Goal: Task Accomplishment & Management: Complete application form

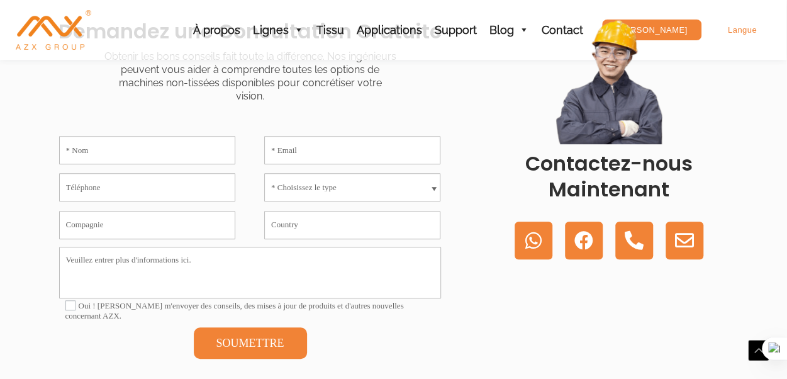
scroll to position [378, 0]
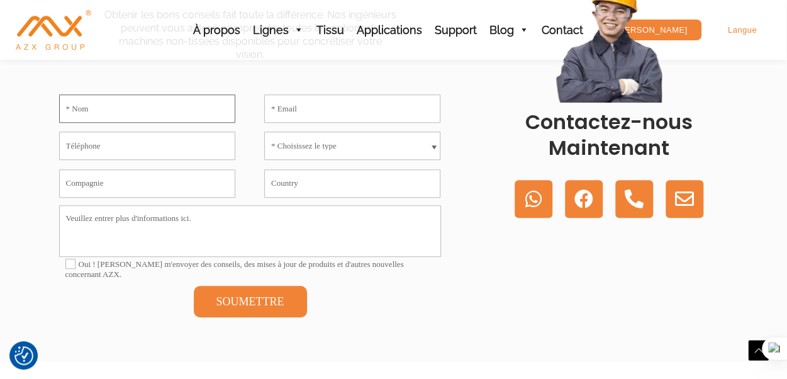
click at [97, 113] on input "* Nom" at bounding box center [147, 108] width 176 height 28
click at [282, 106] on input "* Email" at bounding box center [352, 108] width 176 height 28
type input "[EMAIL_ADDRESS][DOMAIN_NAME]"
type input "98698253"
type input "[GEOGRAPHIC_DATA]"
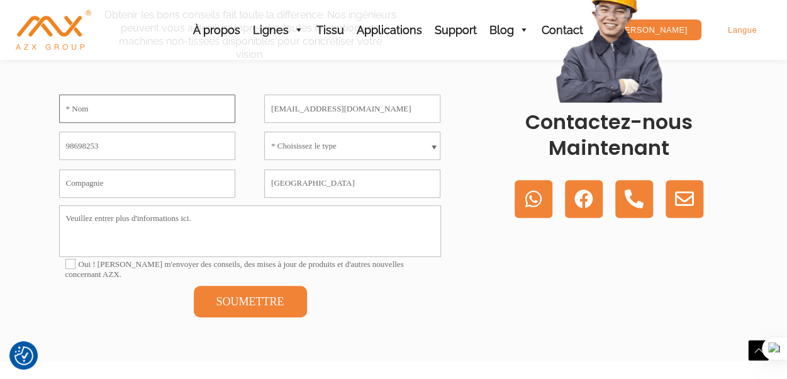
click at [104, 106] on input "* Nom" at bounding box center [147, 108] width 176 height 28
type input "LADHARI"
click at [433, 145] on span at bounding box center [434, 148] width 5 height 6
click at [435, 145] on span at bounding box center [434, 148] width 5 height 6
click at [323, 142] on select "* Choisissez le type Machine de non-tissé Meltblown Machine de non-tissé Spunbo…" at bounding box center [352, 146] width 176 height 28
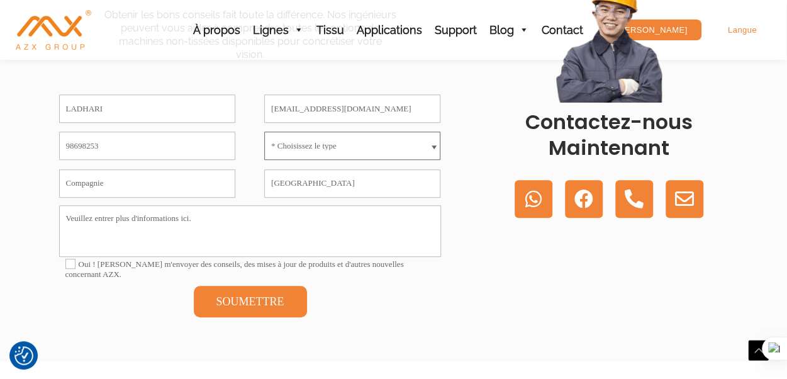
select select "Machine de non-tissé Spunbond"
click at [264, 132] on select "* Choisissez le type Machine de non-tissé Meltblown Machine de non-tissé Spunbo…" at bounding box center [352, 146] width 176 height 28
click at [76, 221] on textarea "Veuillez entrer plus d'informations ici." at bounding box center [250, 231] width 382 height 52
click at [79, 182] on input "Compagnie" at bounding box center [147, 183] width 176 height 28
type input "CRSMT"
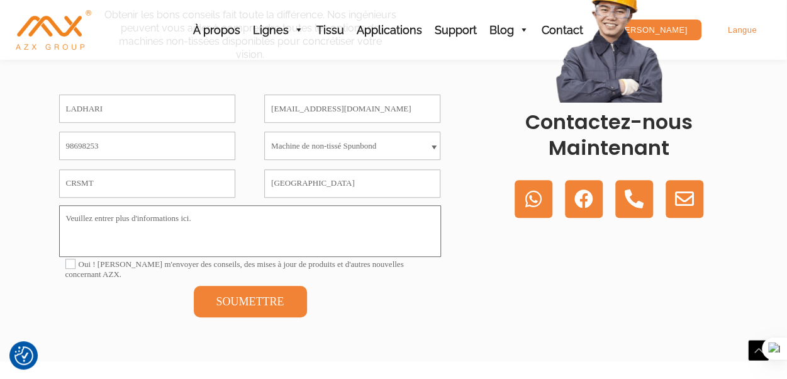
click at [91, 227] on textarea "Veuillez entrer plus d'informations ici." at bounding box center [250, 231] width 382 height 52
click at [76, 215] on textarea "Veuillez entrer plus d'informations ici." at bounding box center [250, 231] width 382 height 52
paste textarea "Dear, Our new research center, CRSMT of [GEOGRAPHIC_DATA] ([GEOGRAPHIC_DATA]), …"
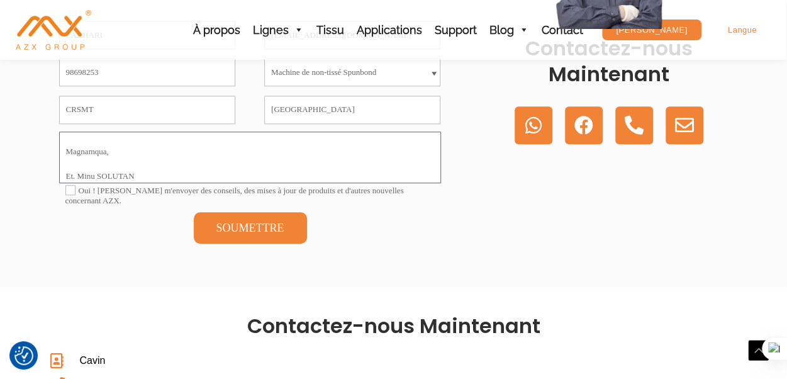
scroll to position [503, 0]
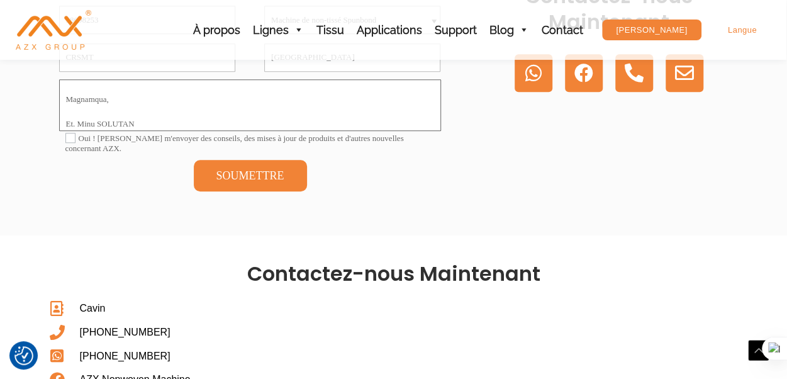
click at [113, 100] on textarea "Veuillez entrer plus d'informations ici." at bounding box center [250, 105] width 382 height 52
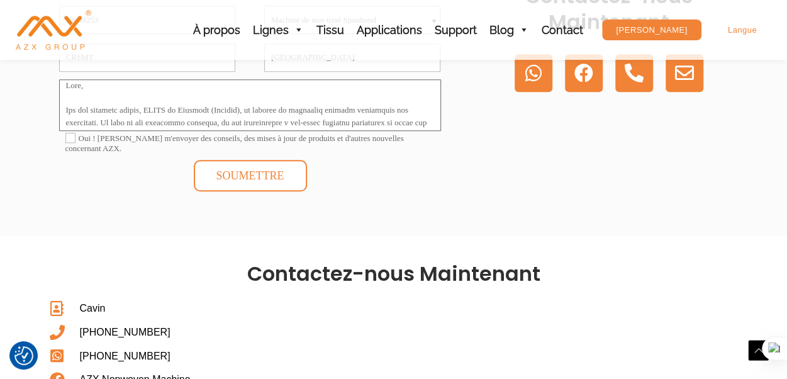
type textarea "Dear, Our new research center, CRSMT of [GEOGRAPHIC_DATA] ([GEOGRAPHIC_DATA]), …"
click at [242, 185] on button "SOUMETTRE" at bounding box center [250, 175] width 113 height 31
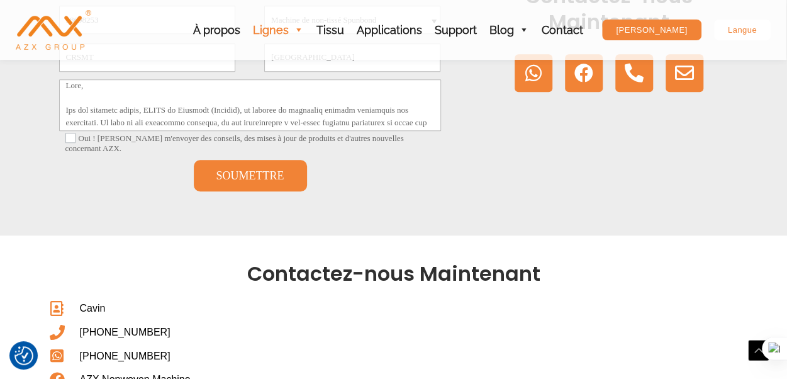
scroll to position [0, 0]
